Goal: Information Seeking & Learning: Learn about a topic

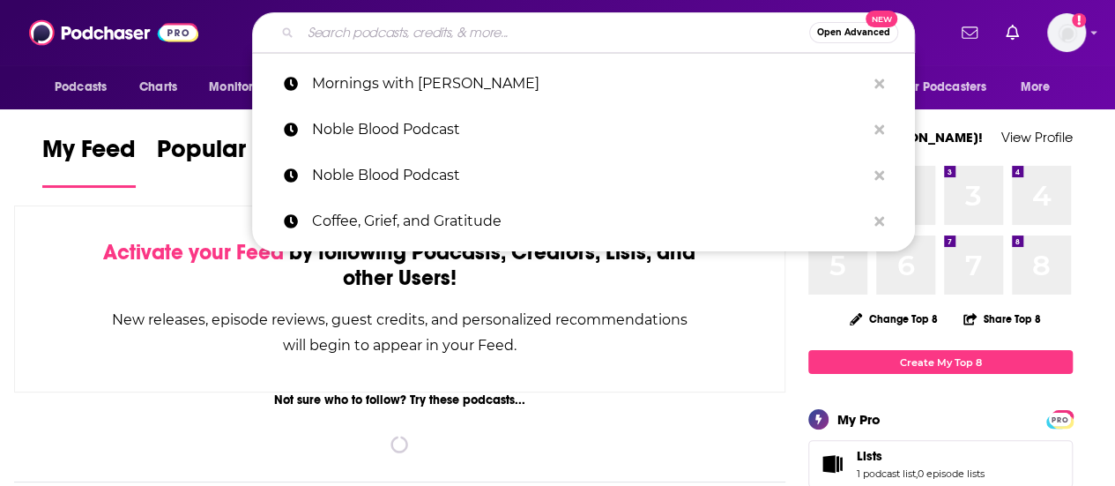
click at [446, 40] on input "Search podcasts, credits, & more..." at bounding box center [555, 33] width 509 height 28
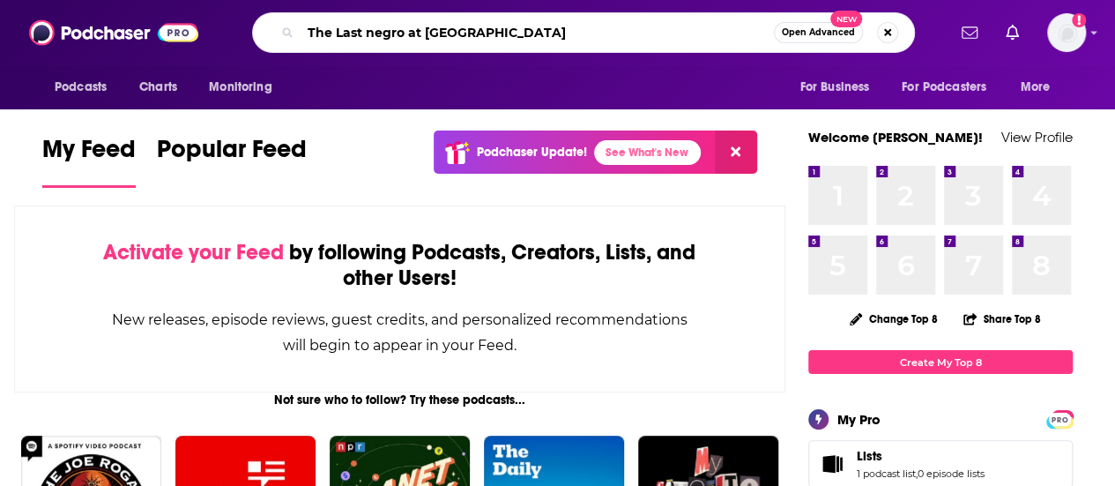
type input "The Last negro at [GEOGRAPHIC_DATA]"
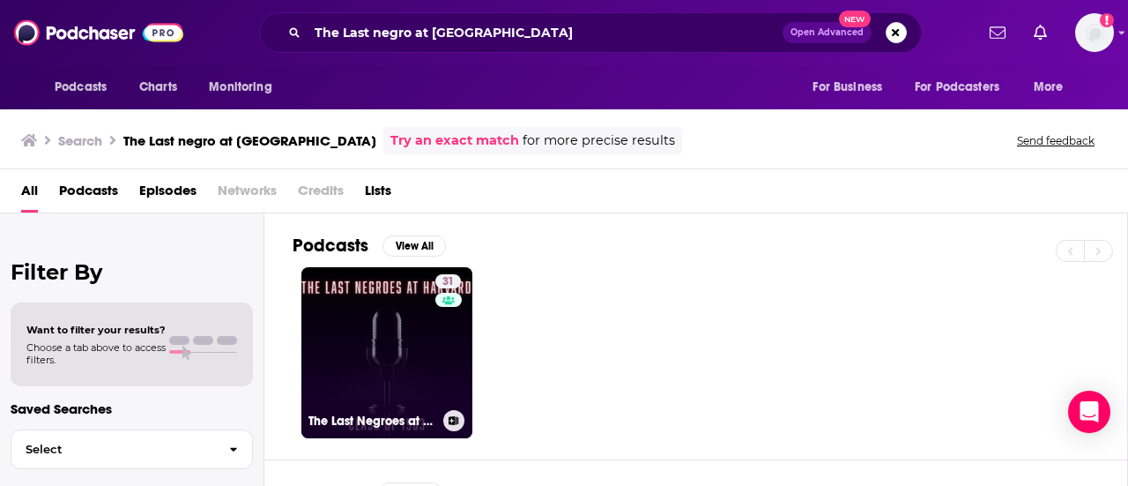
click at [392, 341] on link "31 The Last Negroes at [GEOGRAPHIC_DATA]" at bounding box center [386, 352] width 171 height 171
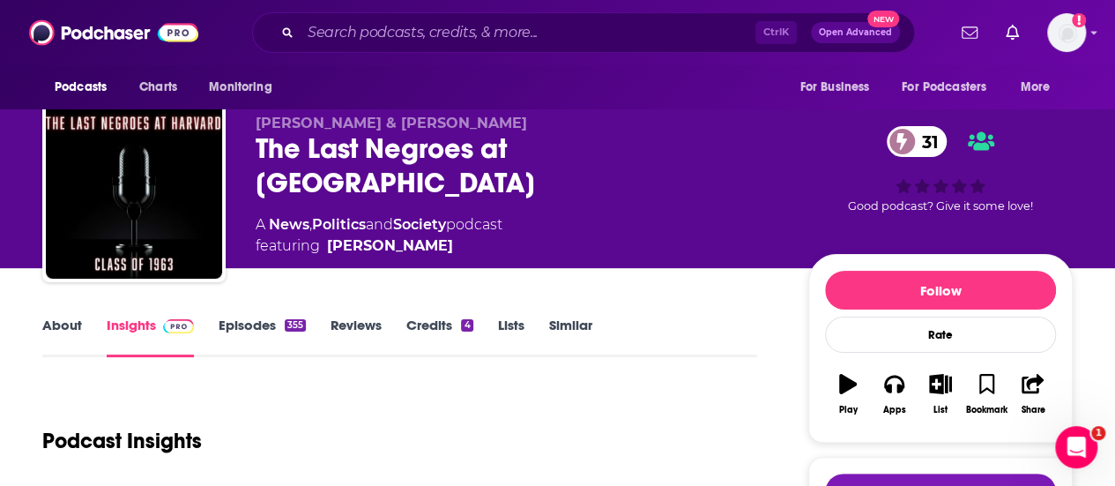
scroll to position [11, 0]
